Goal: Use online tool/utility: Utilize a website feature to perform a specific function

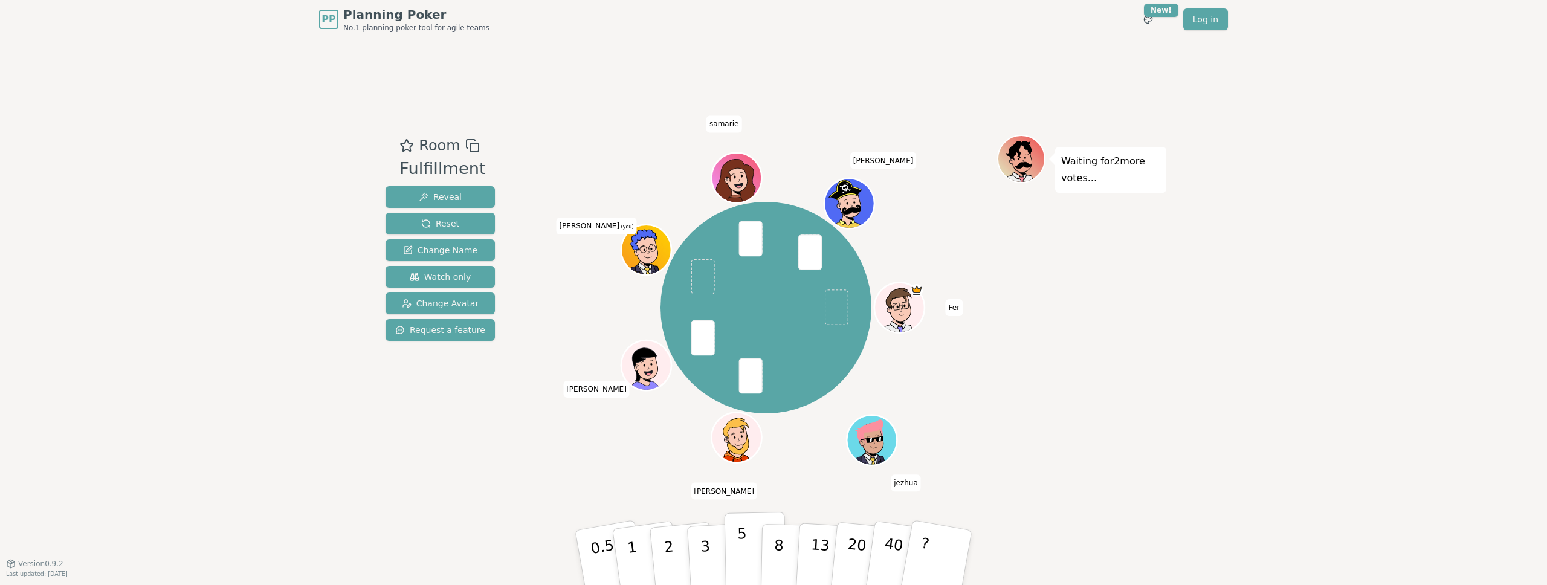
click at [729, 565] on button "5" at bounding box center [755, 558] width 62 height 92
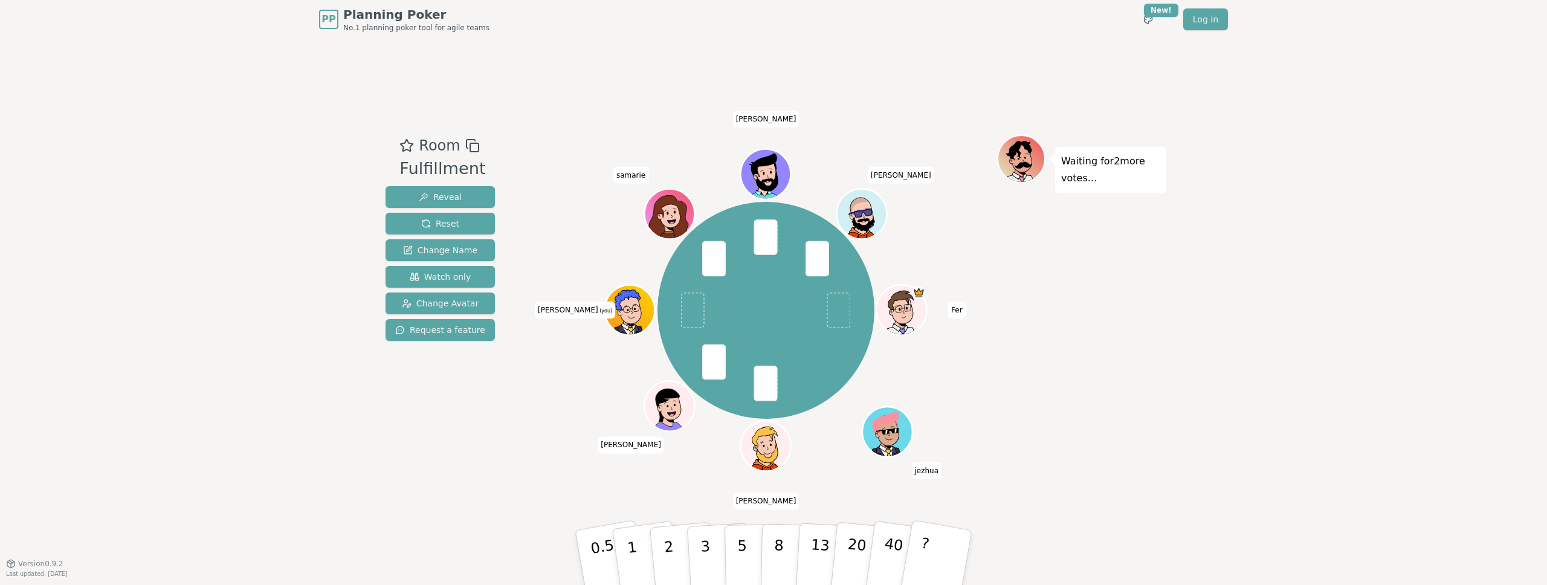
click at [695, 550] on button "3" at bounding box center [720, 570] width 66 height 94
click at [695, 550] on button "3" at bounding box center [719, 558] width 66 height 94
click at [678, 555] on button "2" at bounding box center [682, 558] width 69 height 96
click at [698, 544] on button "3" at bounding box center [719, 558] width 66 height 94
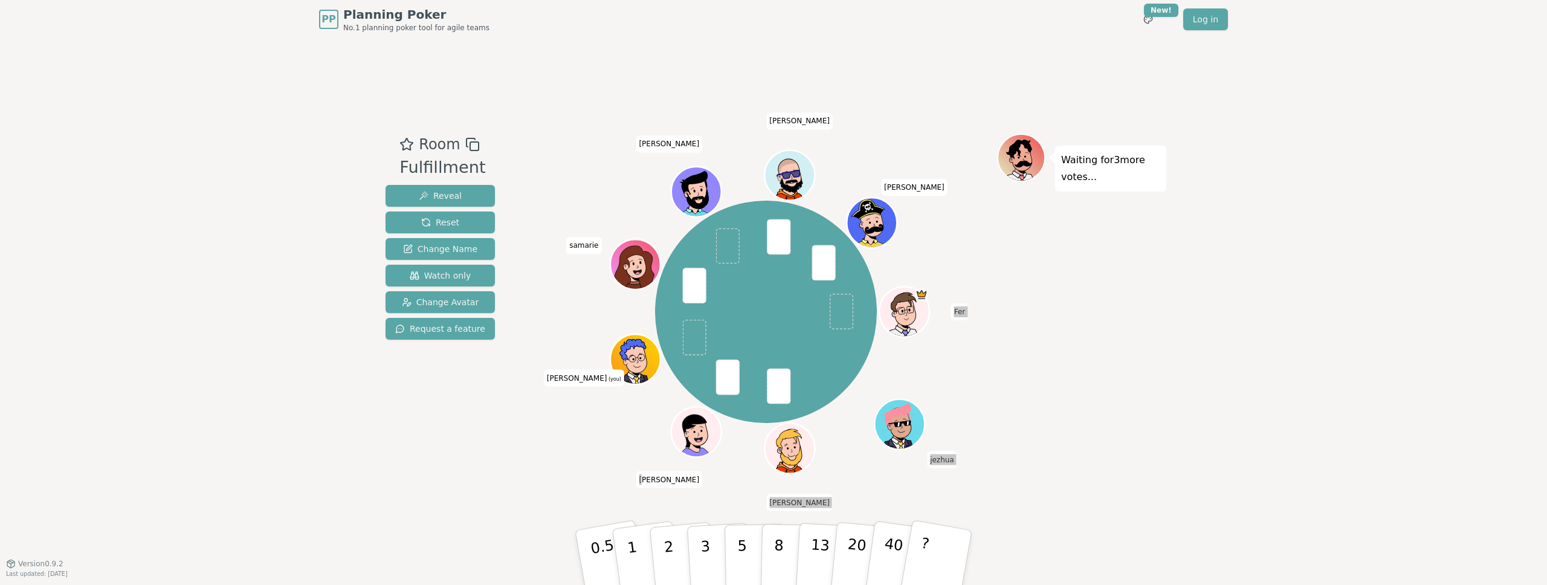
click at [662, 468] on div "Fer jezhua [PERSON_NAME] [PERSON_NAME] (you) samarie [PERSON_NAME]" at bounding box center [766, 311] width 462 height 313
click at [669, 561] on p "2" at bounding box center [671, 571] width 16 height 66
click at [669, 561] on p "2" at bounding box center [670, 559] width 16 height 66
click at [710, 548] on button "3" at bounding box center [719, 558] width 66 height 94
